Goal: Find specific page/section: Find specific page/section

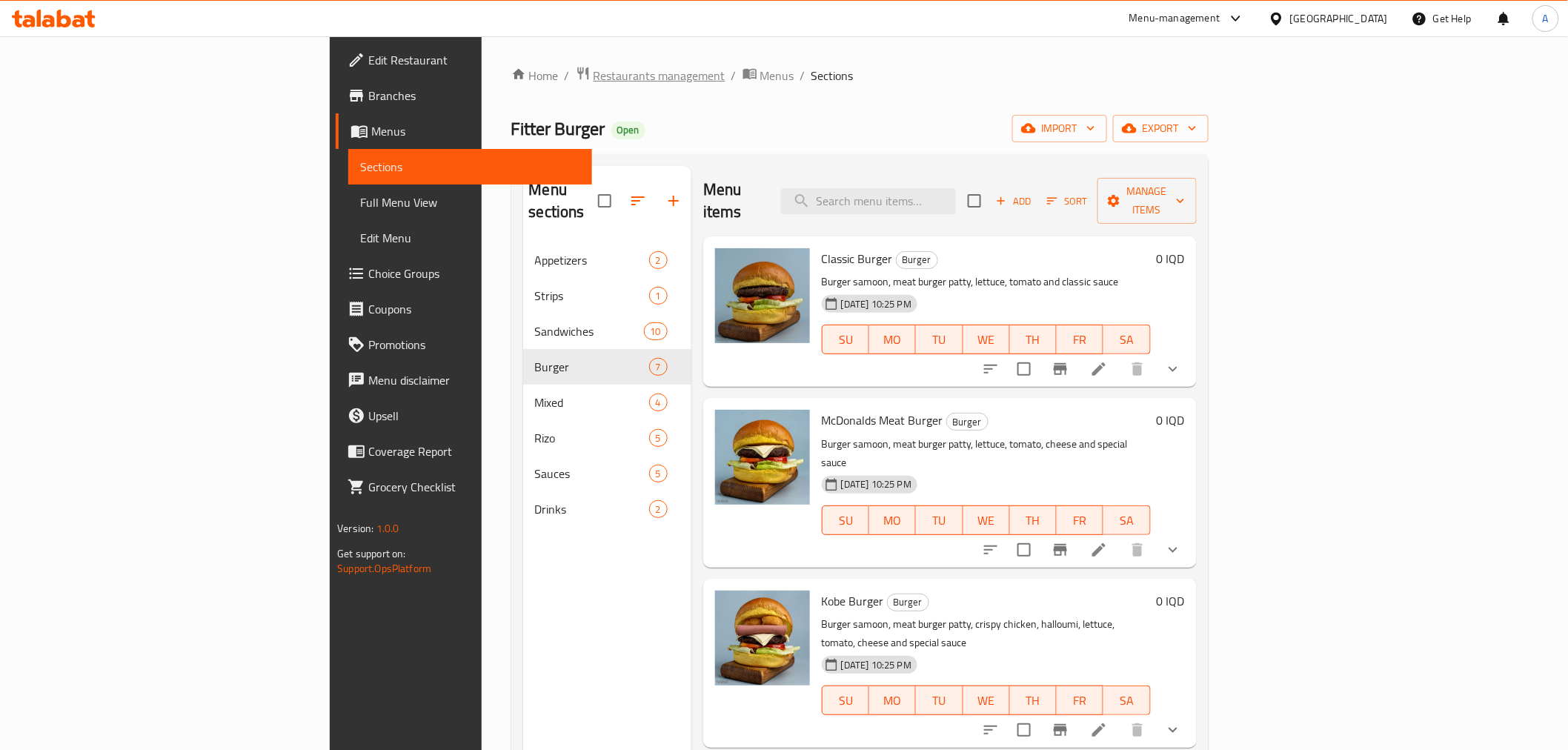
drag, startPoint x: 0, startPoint y: 0, endPoint x: 438, endPoint y: 68, distance: 443.2
click at [593, 68] on span "Restaurants management" at bounding box center [659, 76] width 132 height 18
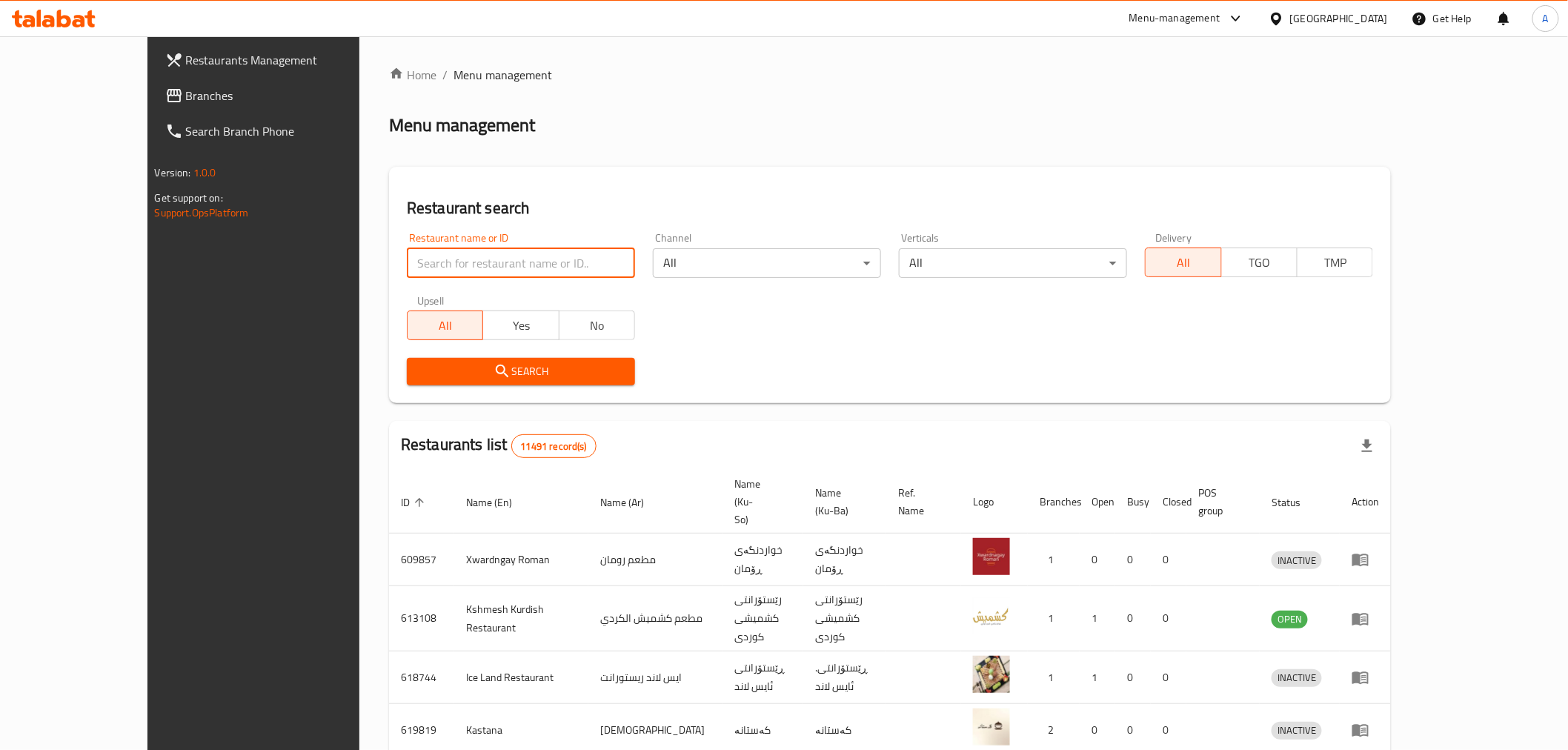
click at [407, 263] on input "search" at bounding box center [521, 263] width 229 height 30
click at [418, 380] on span "Search" at bounding box center [521, 372] width 204 height 18
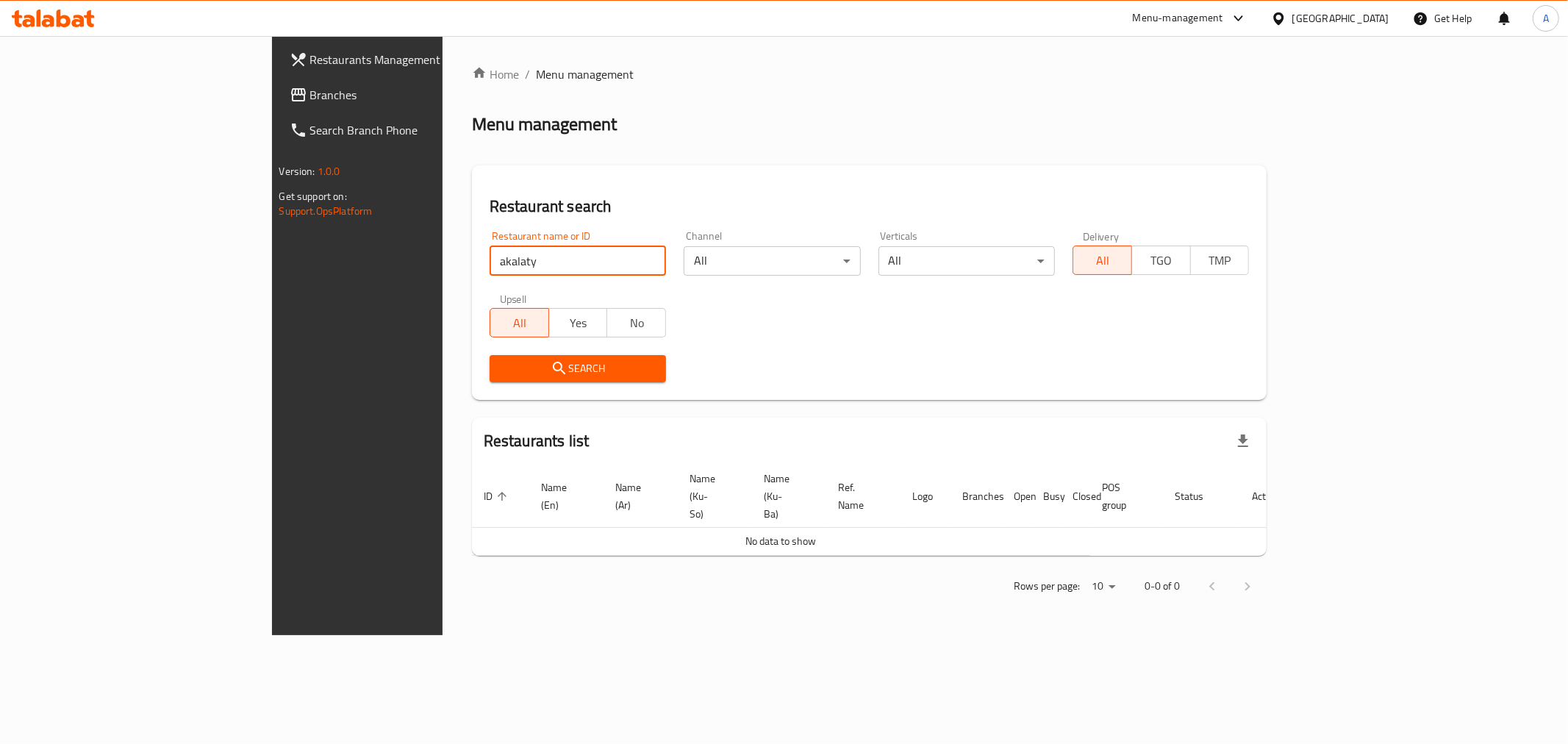
click at [489, 269] on input "akalaty" at bounding box center [577, 261] width 176 height 29
type input "aklaty"
click button "Search" at bounding box center [577, 369] width 176 height 27
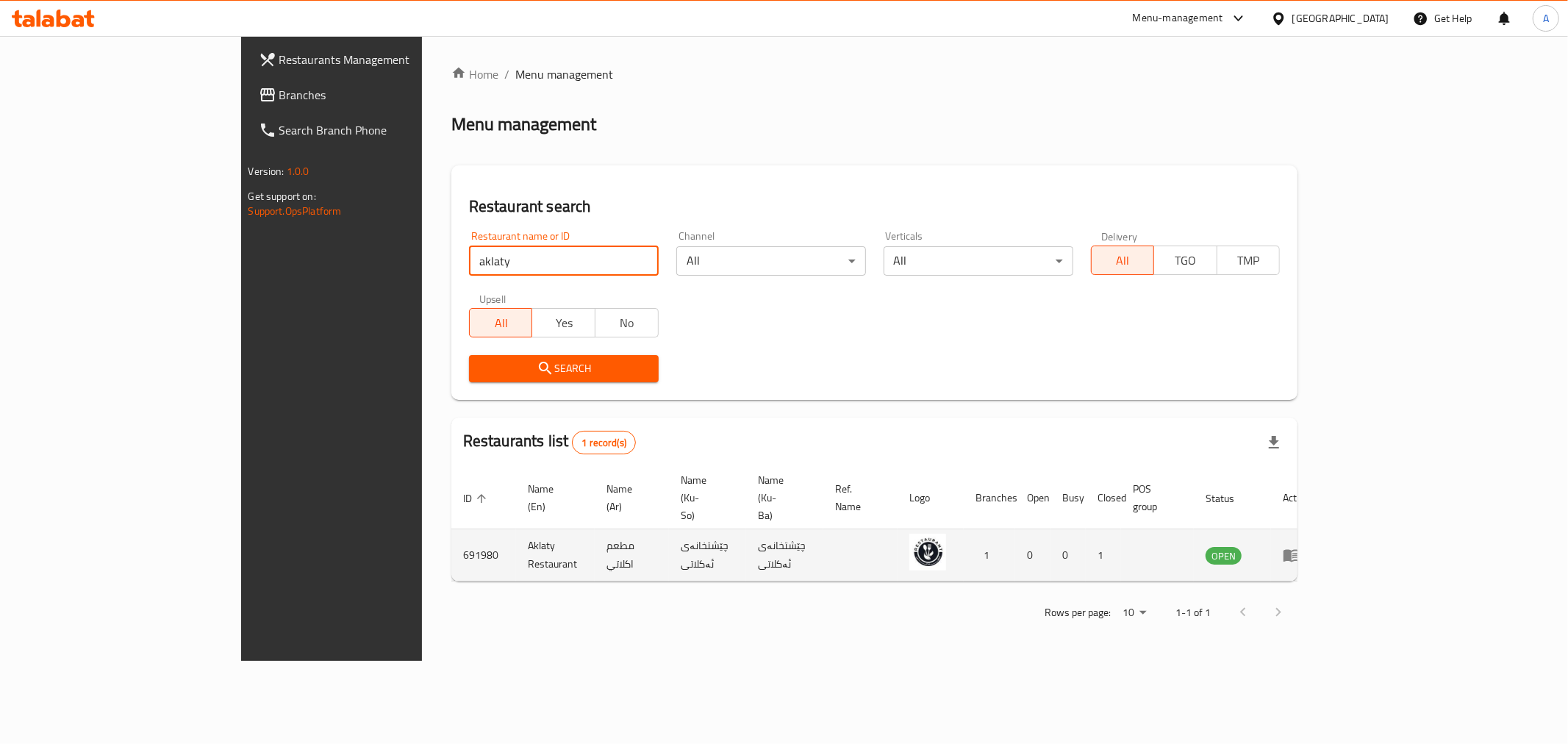
click at [1300, 547] on icon "enhanced table" at bounding box center [1292, 556] width 18 height 18
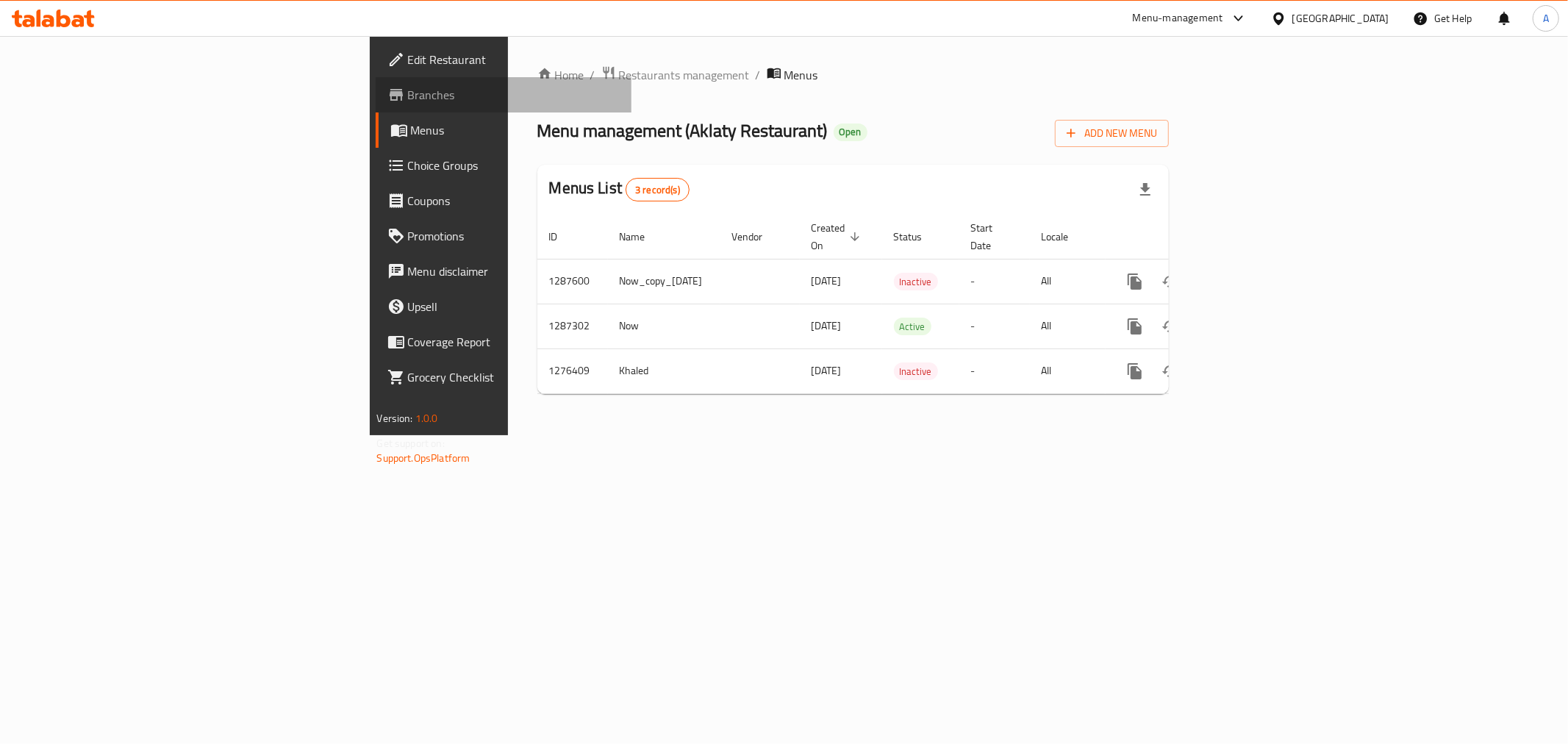
click at [408, 94] on span "Branches" at bounding box center [513, 95] width 212 height 18
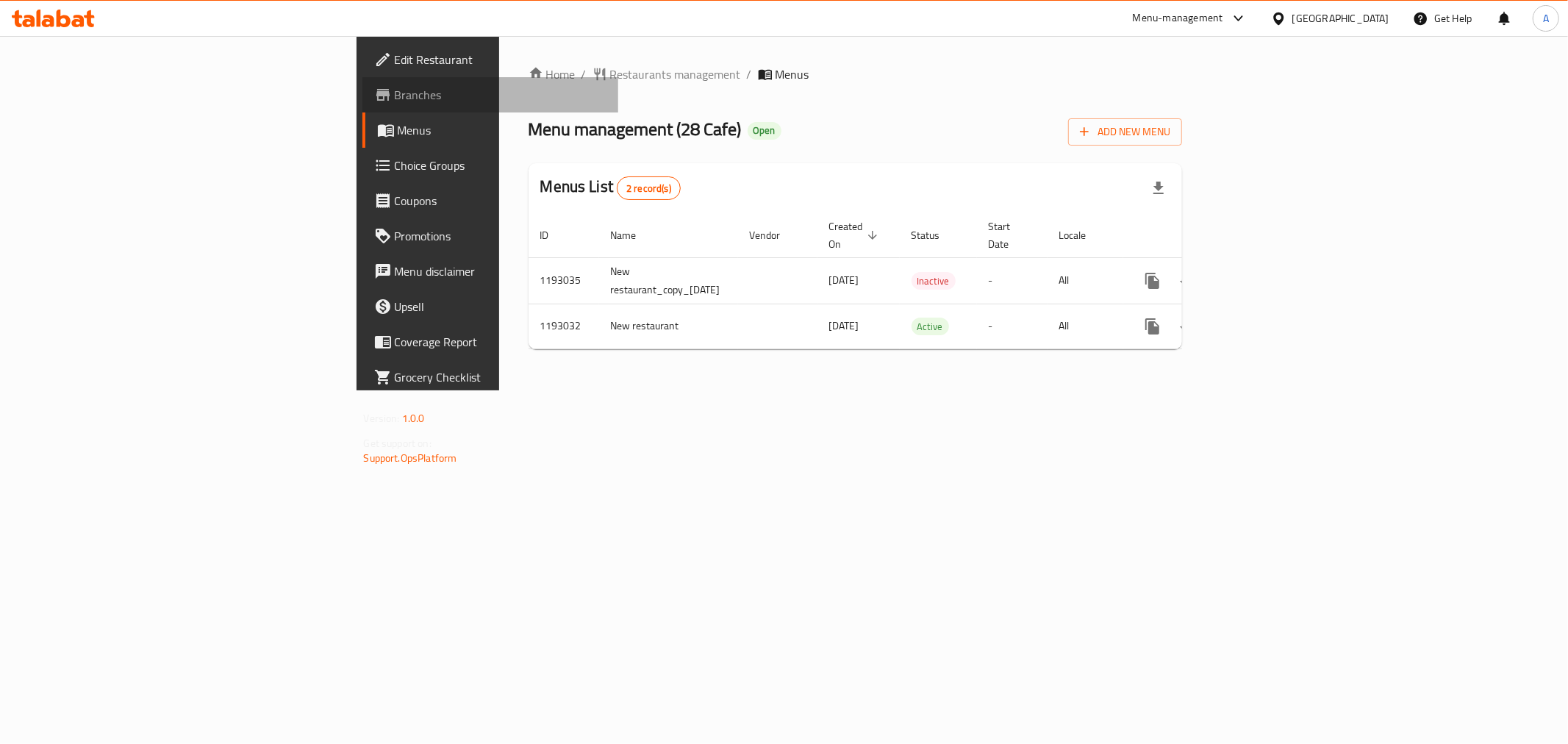
click at [363, 104] on link "Branches" at bounding box center [490, 95] width 256 height 35
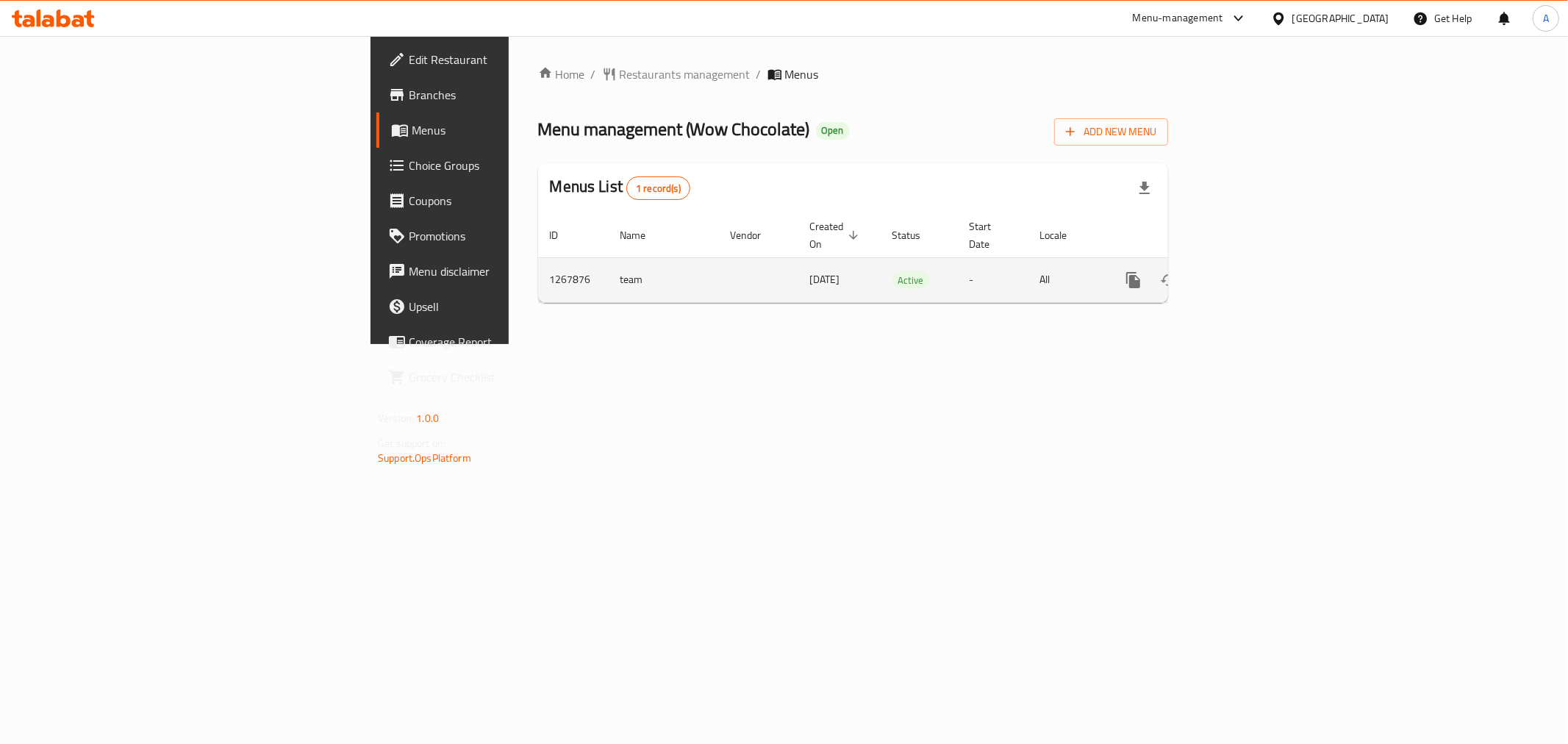
click at [1246, 273] on icon "enhanced table" at bounding box center [1239, 280] width 14 height 14
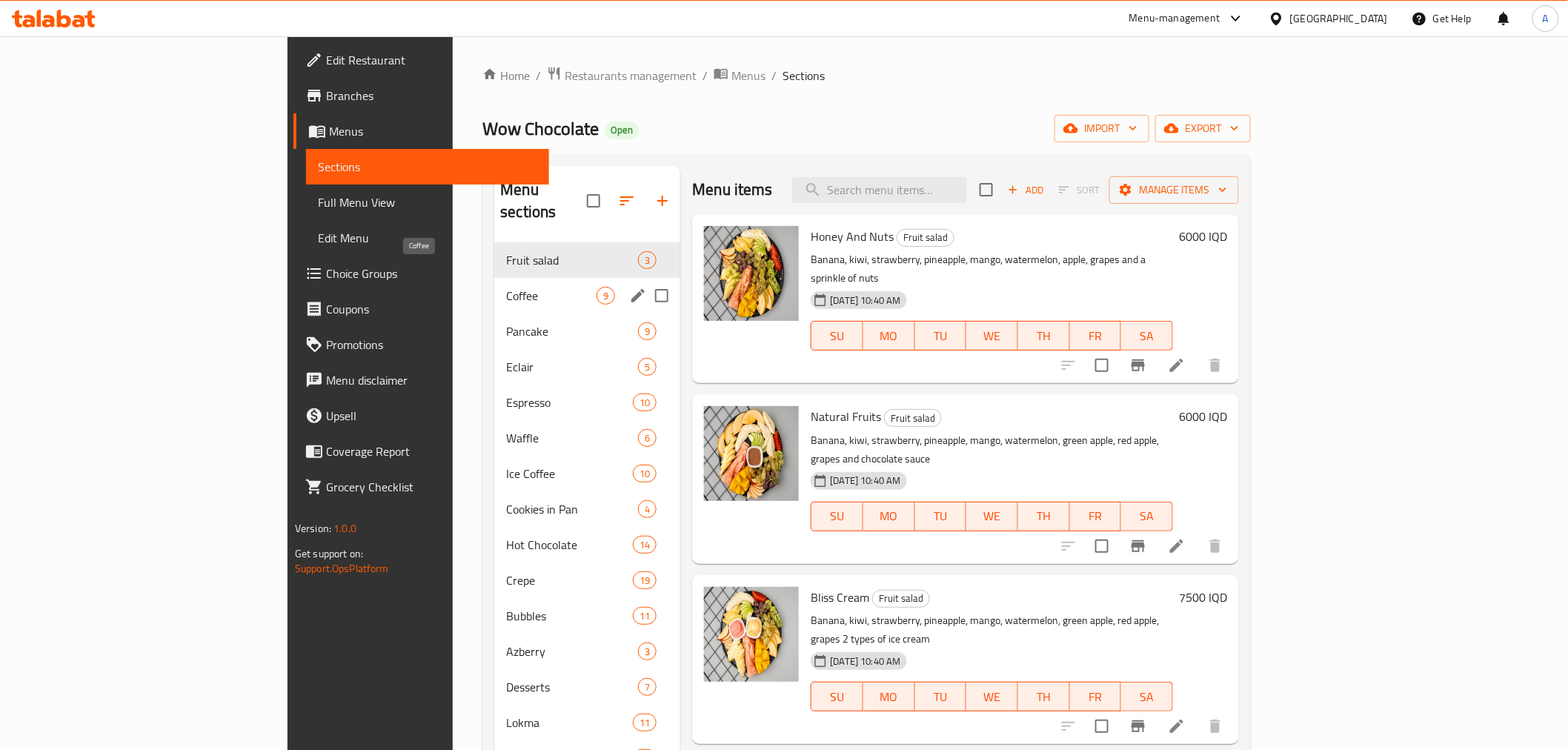
click at [506, 287] on span "Coffee" at bounding box center [551, 296] width 90 height 18
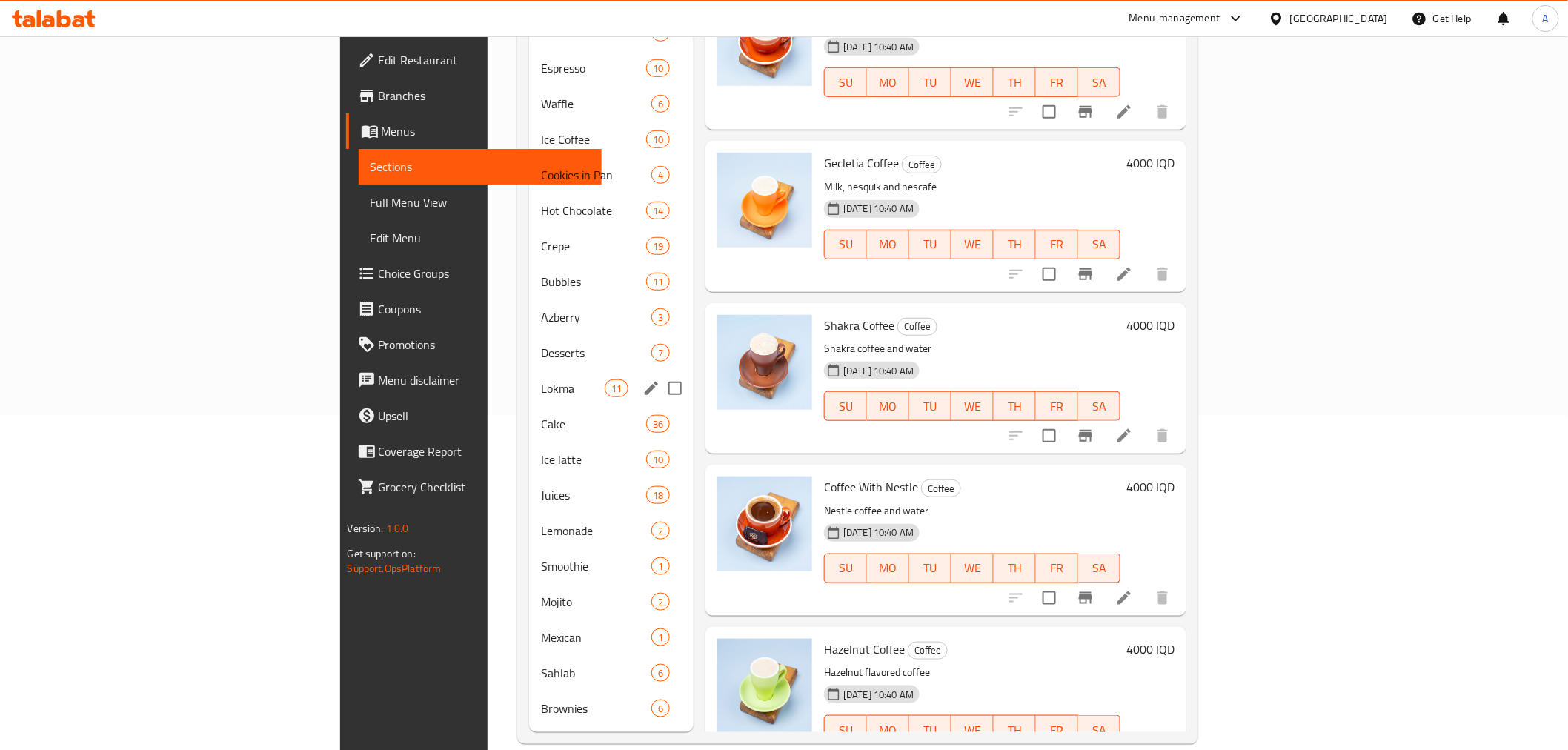
scroll to position [335, 0]
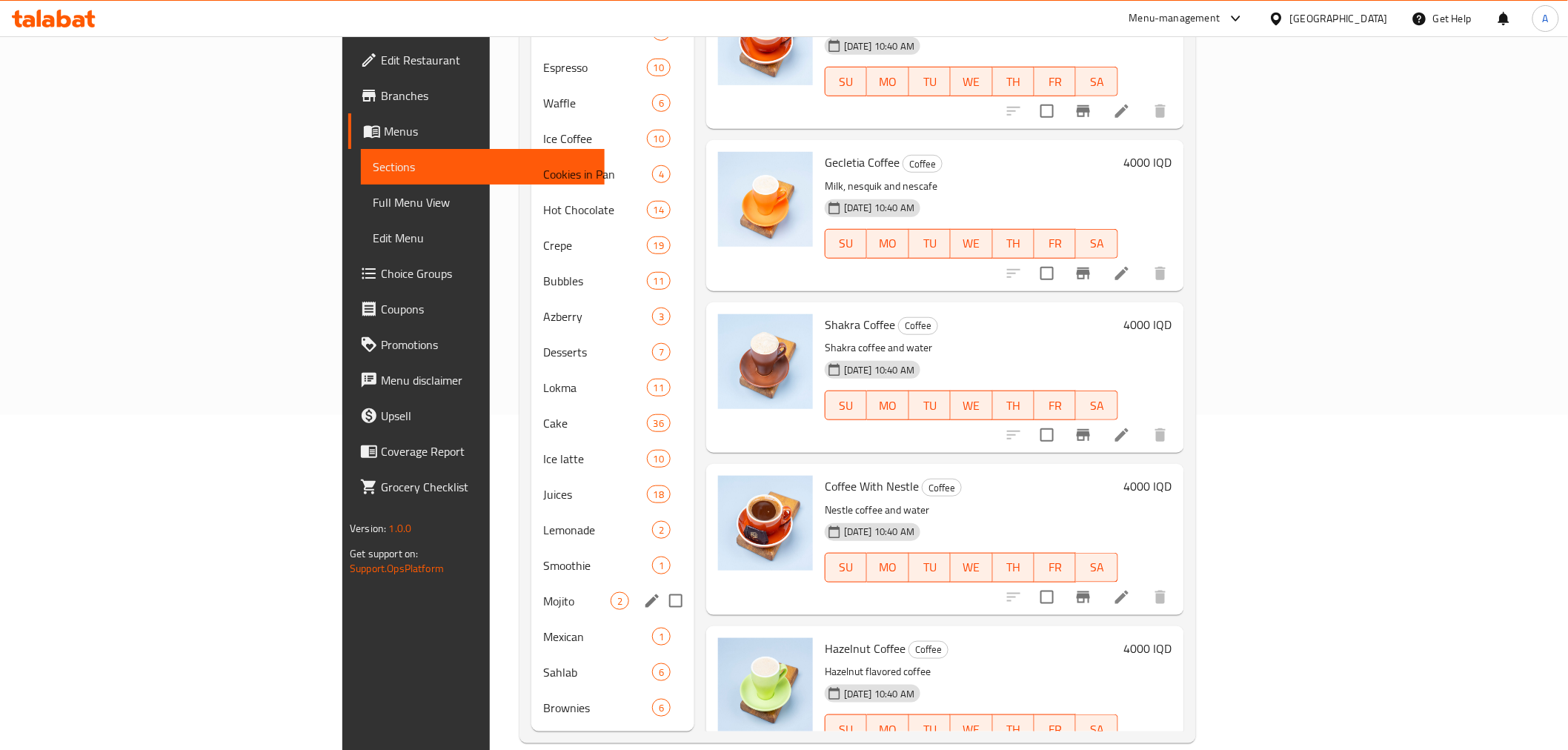
click at [543, 592] on span "Mojito" at bounding box center [577, 601] width 67 height 18
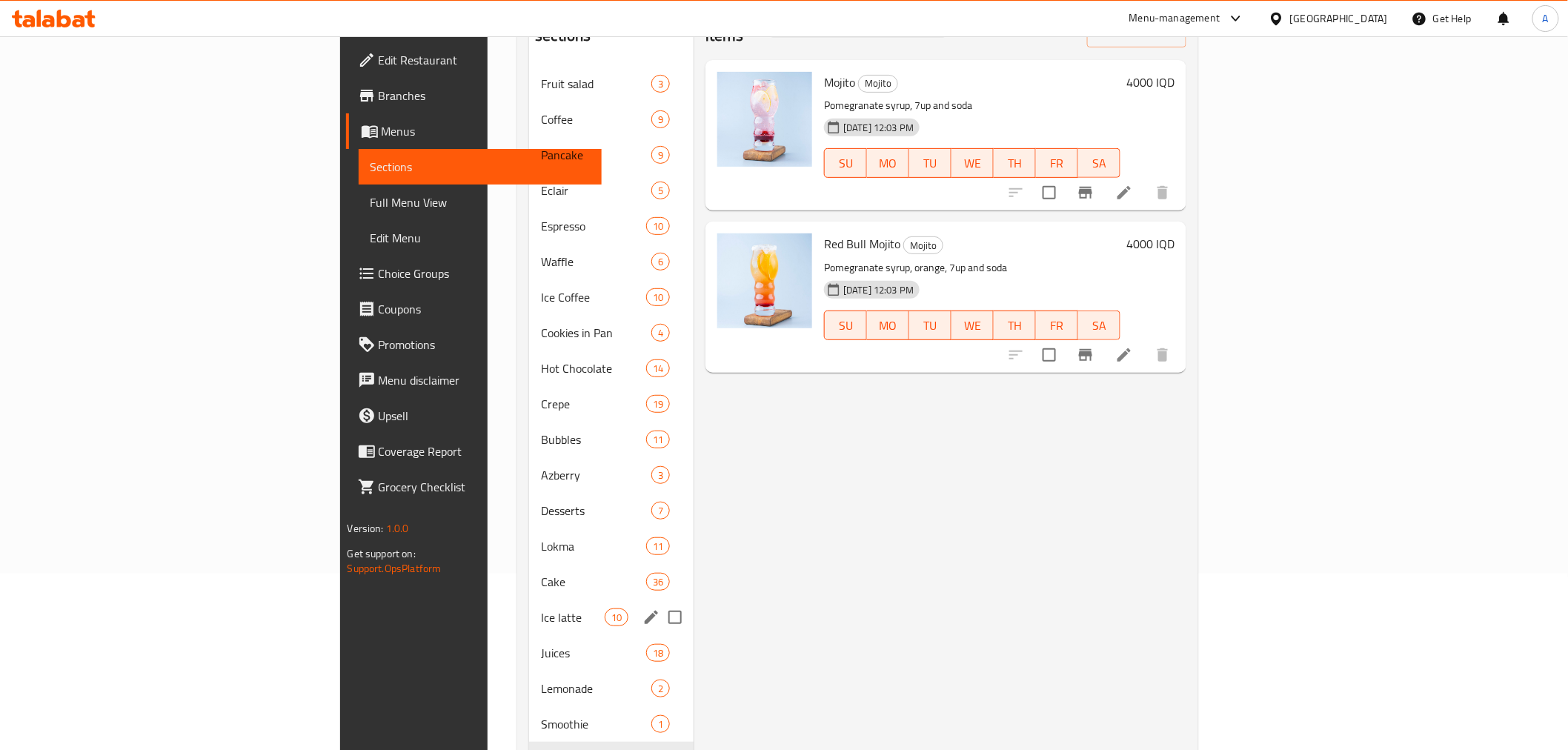
scroll to position [253, 0]
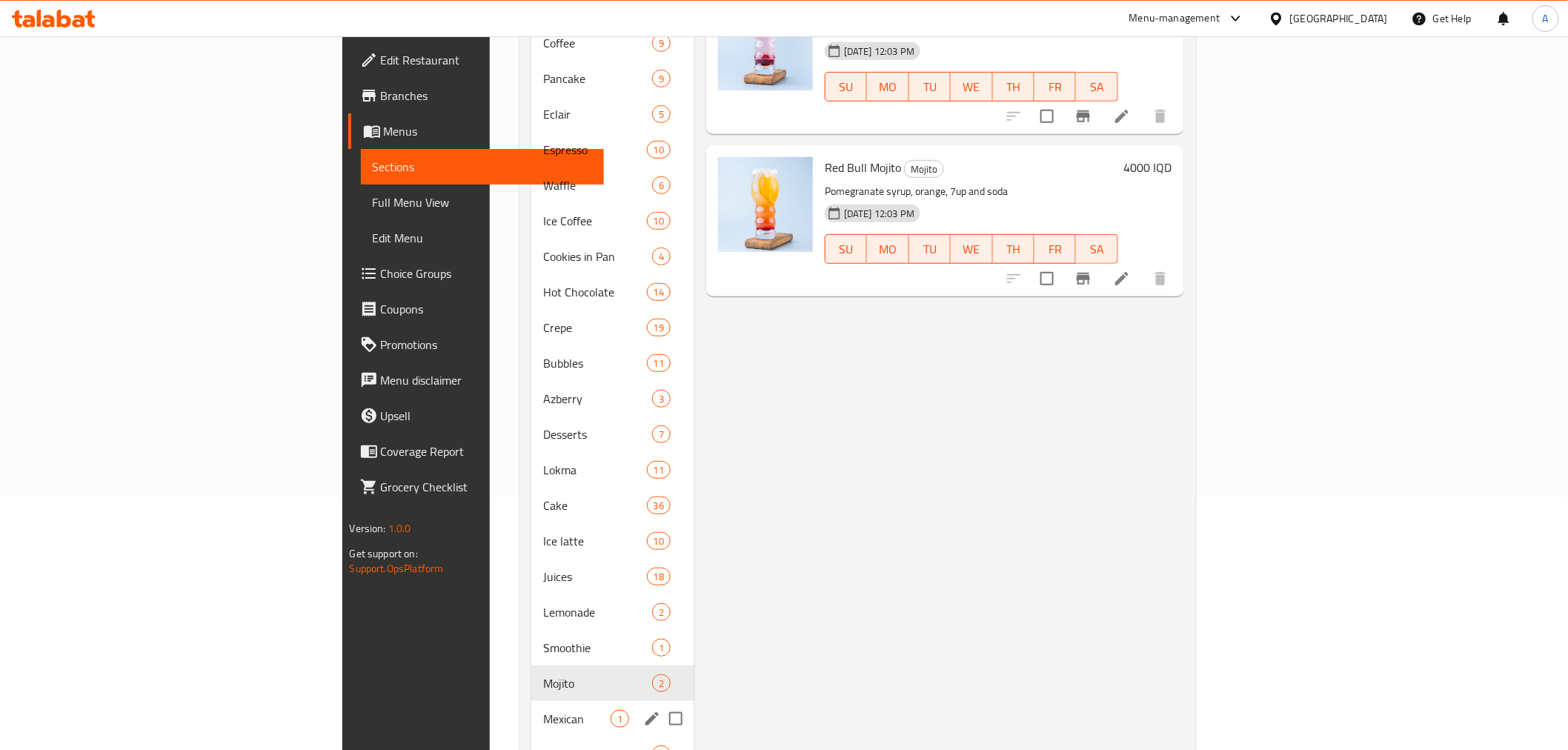
click at [531, 701] on div "Mexican 1" at bounding box center [612, 718] width 163 height 36
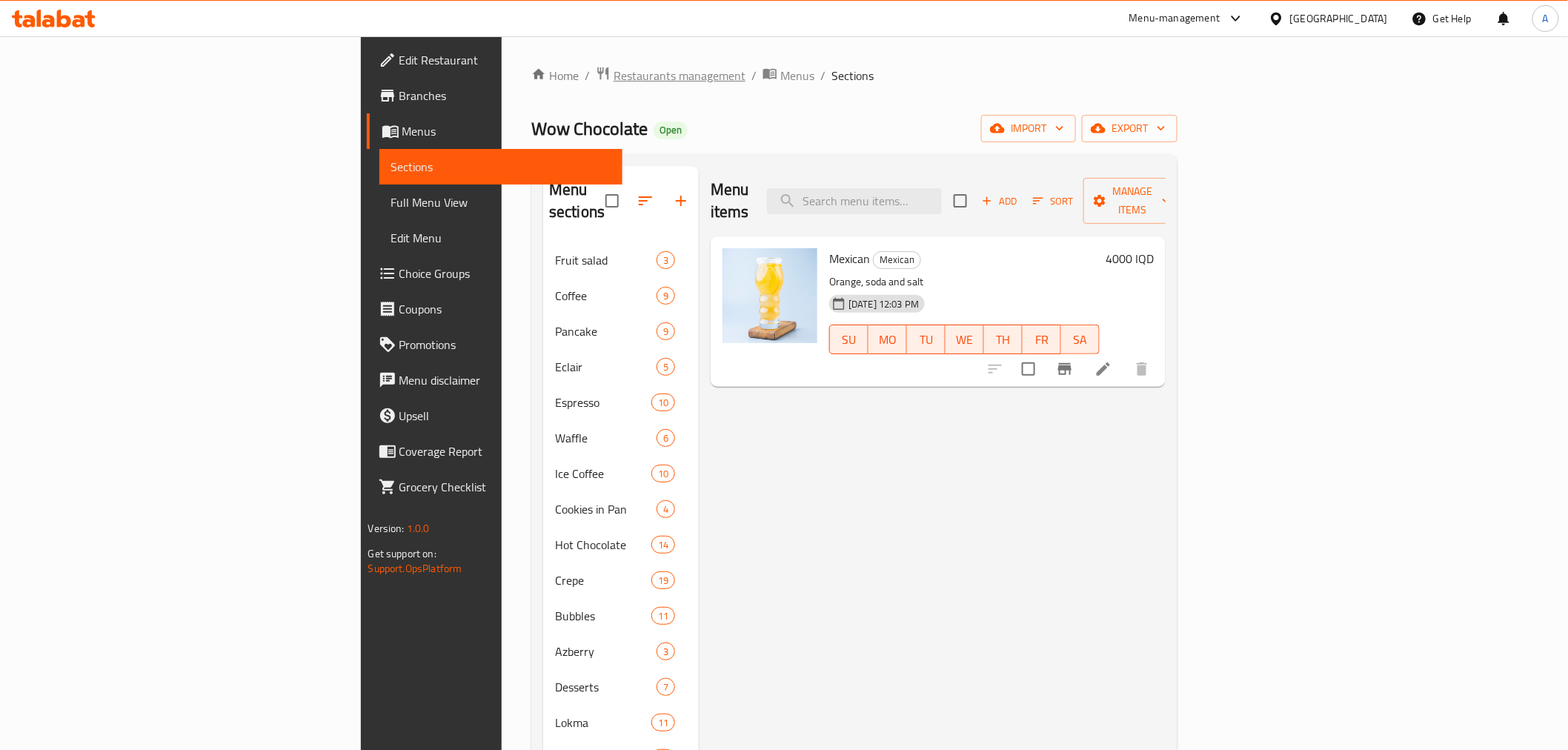
click at [614, 75] on span "Restaurants management" at bounding box center [680, 76] width 132 height 18
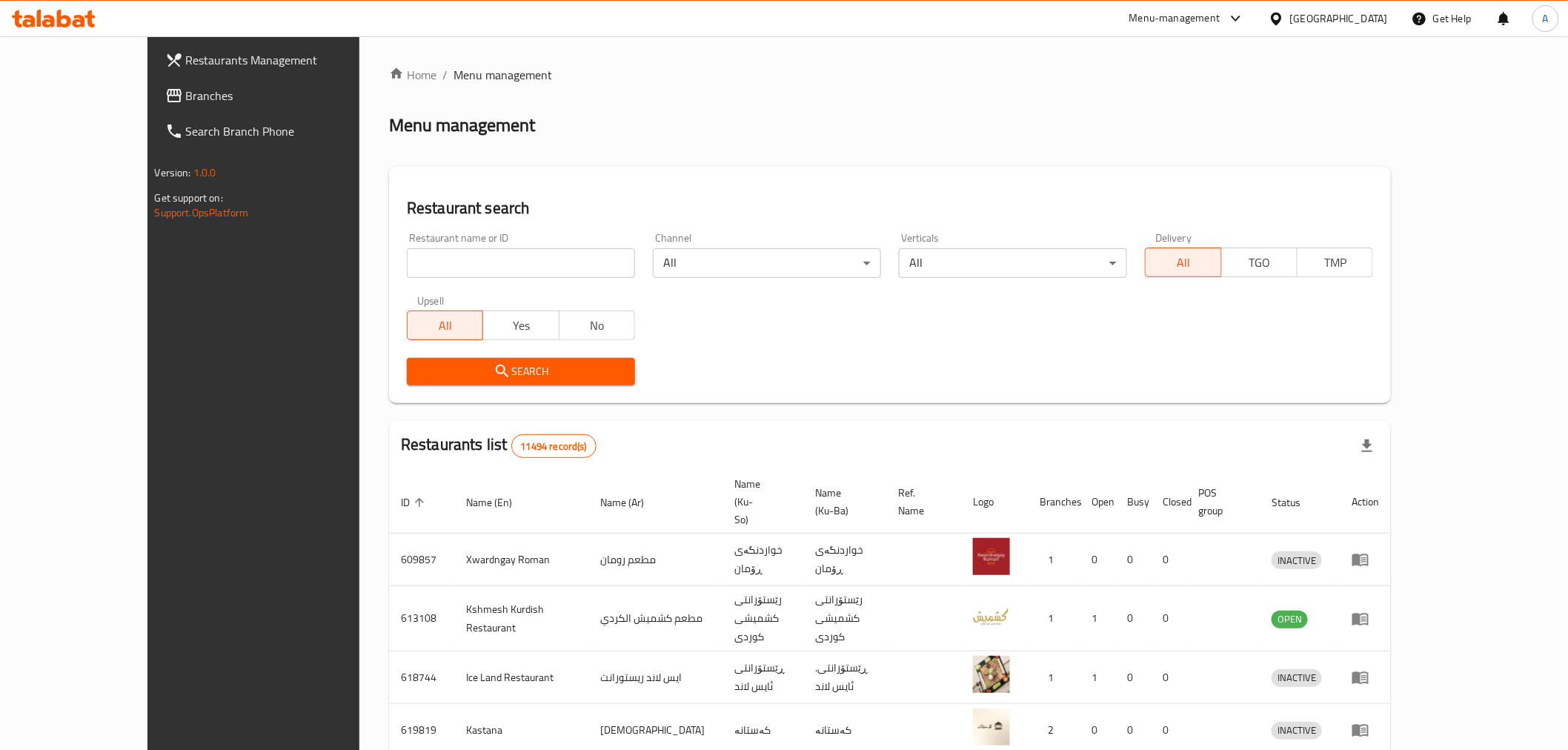
click at [410, 262] on input "search" at bounding box center [521, 263] width 229 height 30
paste input "687839"
type input "687839"
click at [445, 375] on span "Search" at bounding box center [521, 372] width 204 height 18
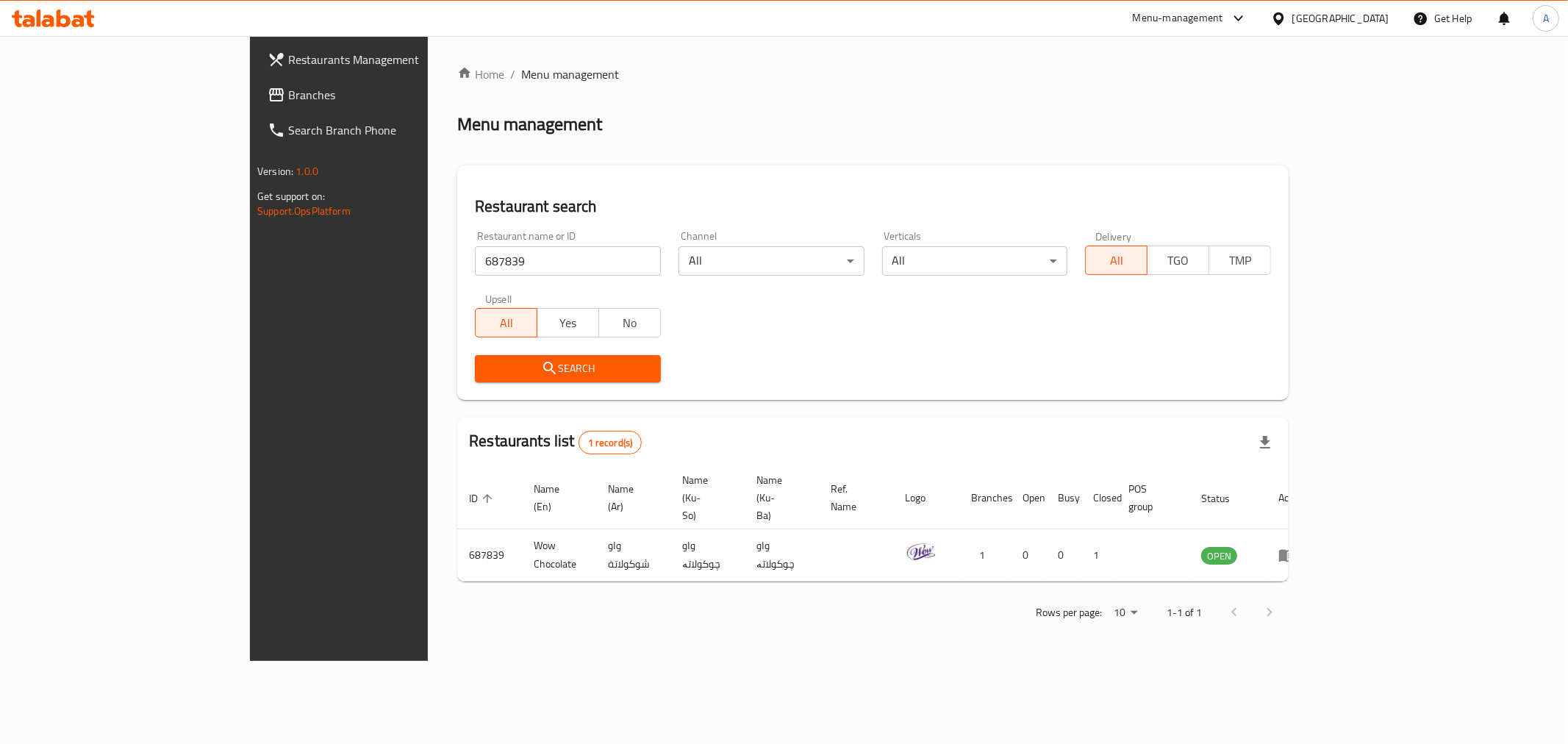
click at [288, 68] on span "Restaurants Management" at bounding box center [394, 60] width 212 height 18
